Goal: Communication & Community: Answer question/provide support

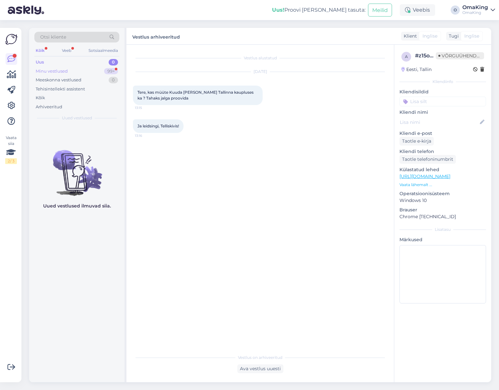
click at [42, 71] on font "Minu vestlused" at bounding box center [52, 70] width 32 height 5
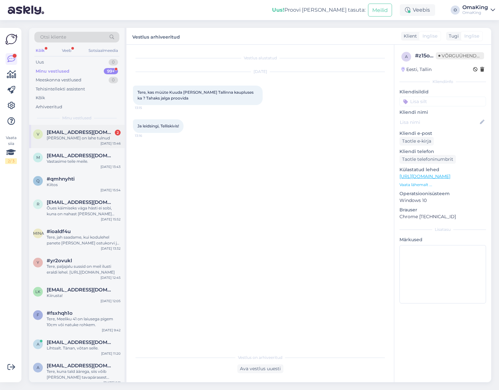
click at [62, 133] on font "[EMAIL_ADDRESS][DOMAIN_NAME]" at bounding box center [91, 132] width 89 height 6
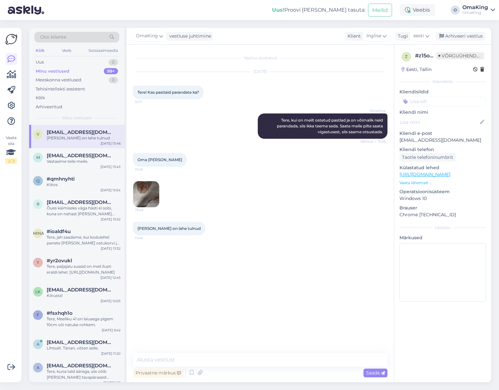
click at [140, 181] on div "Oma [PERSON_NAME] 13:46 13:46" at bounding box center [260, 180] width 255 height 69
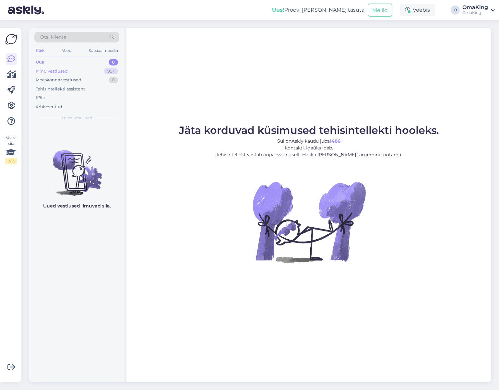
click at [56, 72] on font "Minu vestlused" at bounding box center [52, 70] width 32 height 5
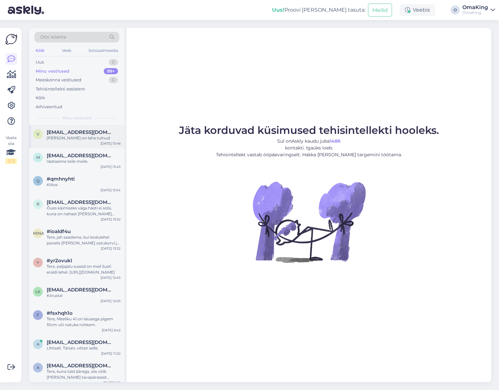
click at [65, 138] on font "[PERSON_NAME] on lahe tulnud" at bounding box center [78, 138] width 63 height 5
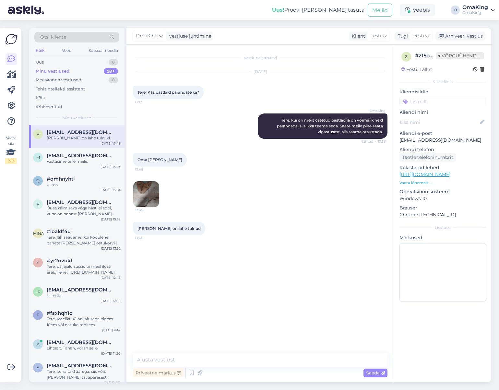
click at [146, 193] on img at bounding box center [146, 194] width 26 height 26
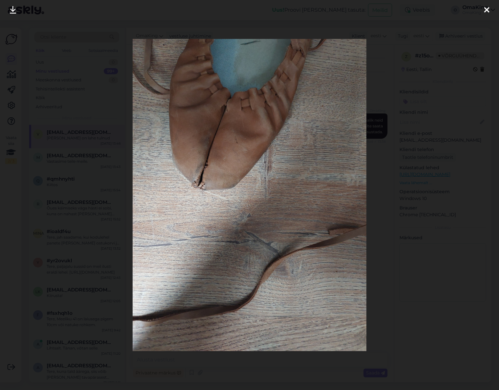
click at [146, 193] on img at bounding box center [250, 195] width 234 height 312
click at [485, 8] on icon at bounding box center [486, 10] width 5 height 8
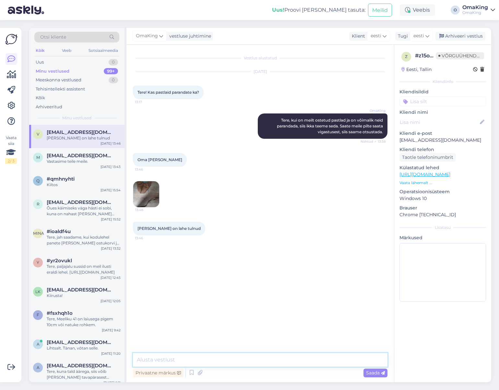
click at [154, 361] on textarea at bounding box center [260, 360] width 255 height 14
type textarea "Tere, saame parandada. Selleks oleks vaja see Võrru saata, parim on Smartposti …"
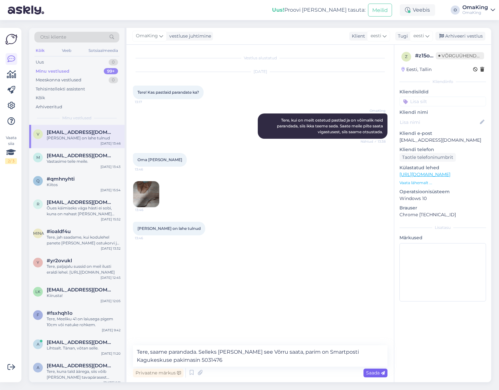
click at [380, 371] on span "Saada" at bounding box center [375, 373] width 19 height 6
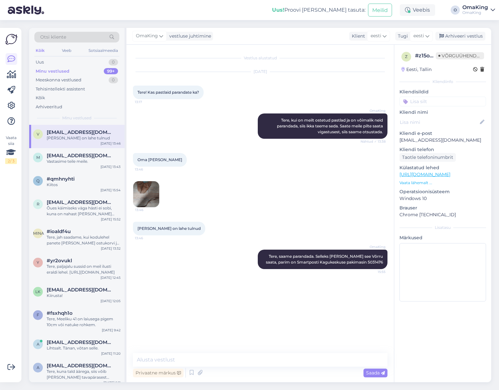
click at [151, 191] on img at bounding box center [146, 194] width 26 height 26
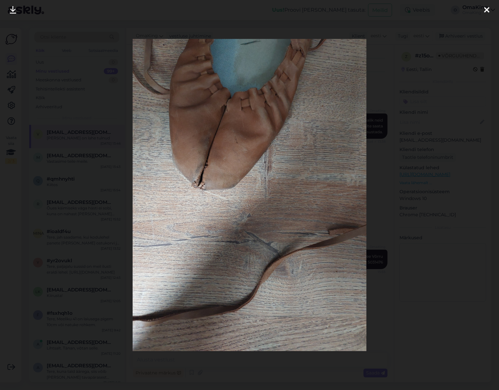
click at [489, 10] on icon at bounding box center [486, 10] width 5 height 8
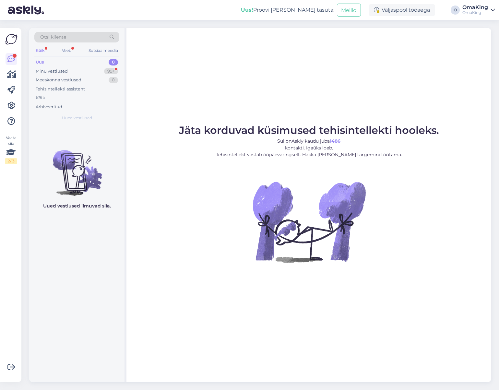
click at [41, 61] on font "Uus" at bounding box center [40, 61] width 8 height 5
click at [46, 70] on font "Minu vestlused" at bounding box center [52, 70] width 32 height 5
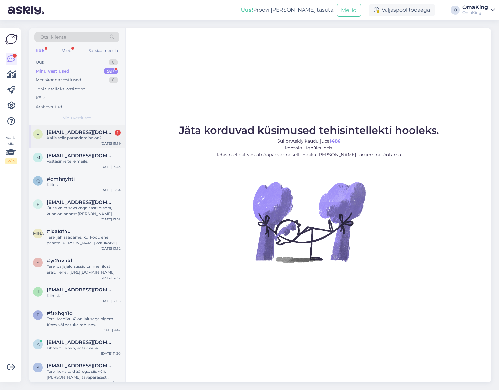
click at [74, 138] on font "Kallis selle parandamine on?" at bounding box center [74, 138] width 55 height 5
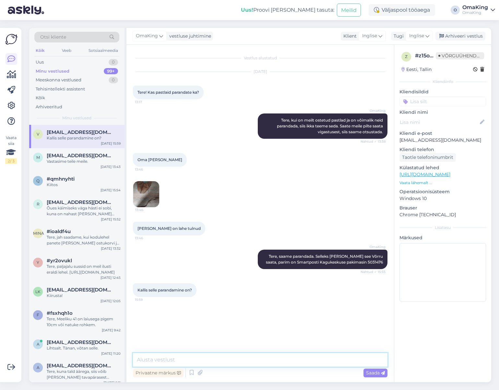
click at [147, 361] on textarea at bounding box center [260, 360] width 255 height 14
type textarea "Teie kanda jääb postikulu, aga muidu me raha ei võta"
click at [370, 374] on font "Saada" at bounding box center [373, 373] width 14 height 6
